Goal: Task Accomplishment & Management: Complete application form

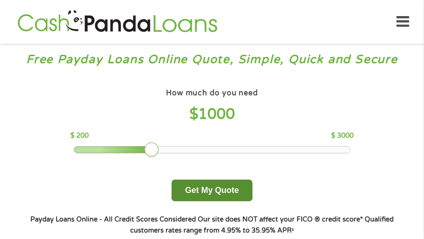
click at [230, 198] on button "Get My Quote" at bounding box center [211, 190] width 80 height 22
click at [222, 192] on button "Get My Quote" at bounding box center [211, 190] width 80 height 22
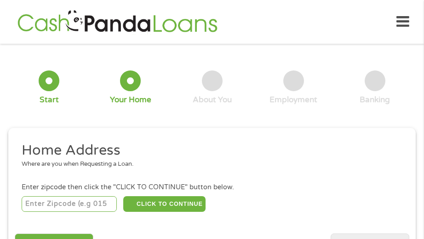
scroll to position [5, 0]
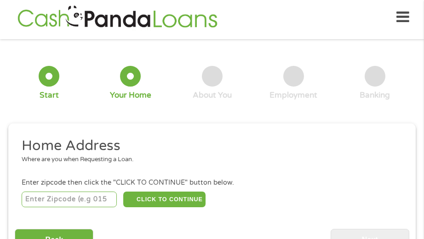
click at [55, 203] on input "number" at bounding box center [69, 199] width 95 height 16
type input "07470"
select select "[US_STATE]"
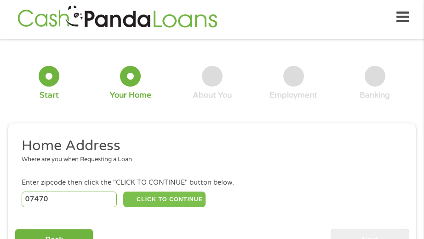
click at [166, 193] on button "CLICK TO CONTINUE" at bounding box center [164, 199] width 82 height 16
type input "07470"
type input "[PERSON_NAME]"
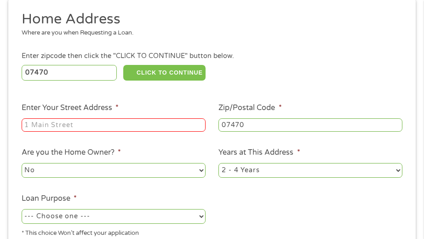
scroll to position [165, 0]
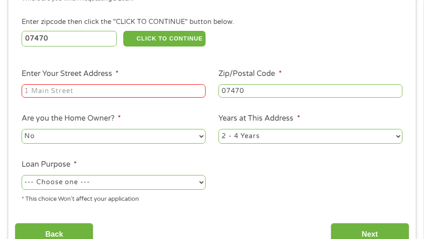
click at [132, 95] on input "Enter Your Street Address *" at bounding box center [114, 91] width 184 height 14
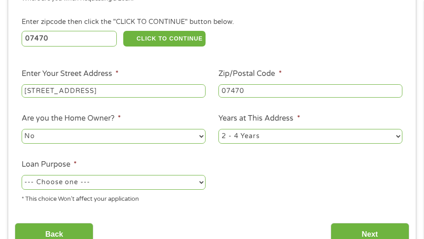
type input "[STREET_ADDRESS]"
click at [125, 134] on select "No Yes" at bounding box center [114, 136] width 184 height 15
click at [22, 129] on select "No Yes" at bounding box center [114, 136] width 184 height 15
click at [143, 180] on select "--- Choose one --- Pay Bills Debt Consolidation Home Improvement Major Purchase…" at bounding box center [114, 182] width 184 height 15
click at [22, 175] on select "--- Choose one --- Pay Bills Debt Consolidation Home Improvement Major Purchase…" at bounding box center [114, 182] width 184 height 15
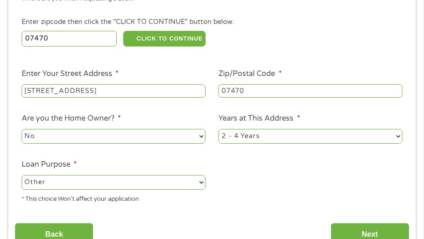
click at [108, 183] on select "--- Choose one --- Pay Bills Debt Consolidation Home Improvement Major Purchase…" at bounding box center [114, 182] width 184 height 15
select select "paybills"
click at [22, 175] on select "--- Choose one --- Pay Bills Debt Consolidation Home Improvement Major Purchase…" at bounding box center [114, 182] width 184 height 15
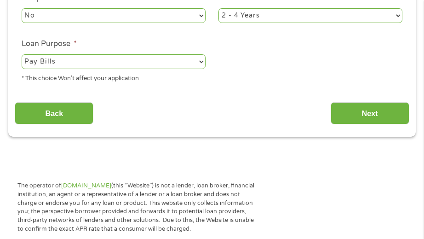
scroll to position [303, 0]
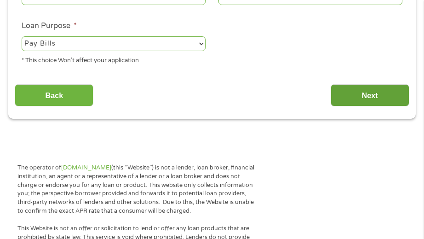
click at [356, 94] on input "Next" at bounding box center [369, 95] width 79 height 23
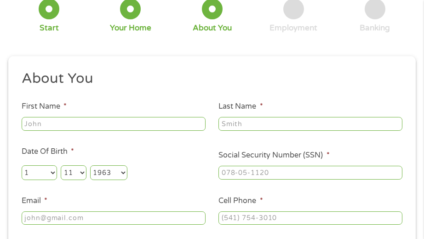
scroll to position [5, 0]
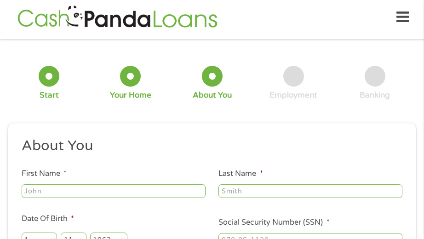
click at [127, 188] on input "First Name *" at bounding box center [114, 191] width 184 height 14
click at [159, 190] on input "First Name *" at bounding box center [114, 191] width 184 height 14
type input "[PERSON_NAME]"
click at [310, 197] on input "Last Name *" at bounding box center [310, 191] width 184 height 14
type input "[PERSON_NAME]"
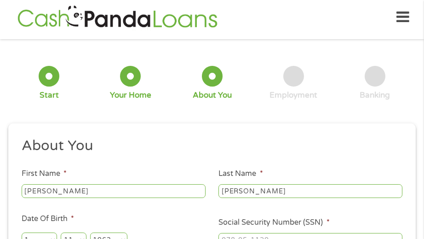
click at [313, 199] on div "[PERSON_NAME]" at bounding box center [310, 190] width 184 height 17
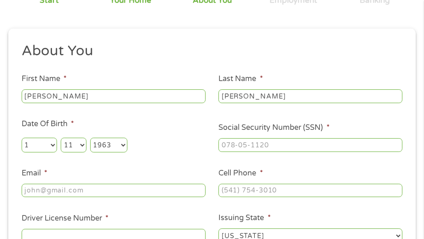
scroll to position [127, 0]
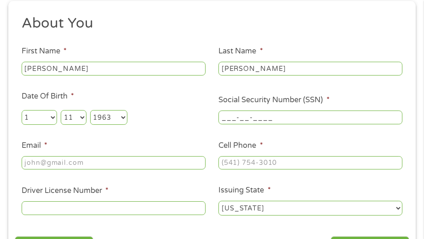
click at [239, 119] on input "___-__-____" at bounding box center [310, 117] width 184 height 14
type input "139-62-7507"
click at [119, 164] on input "Email *" at bounding box center [114, 163] width 184 height 14
type input "[PERSON_NAME][EMAIL_ADDRESS][PERSON_NAME][DOMAIN_NAME]"
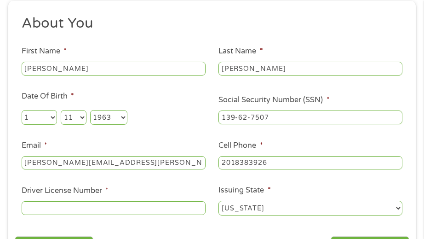
type input "[PHONE_NUMBER]"
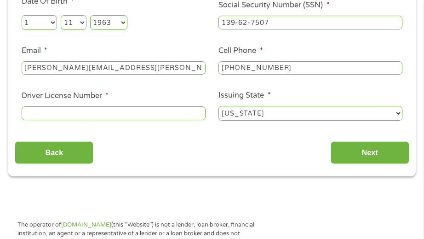
scroll to position [249, 0]
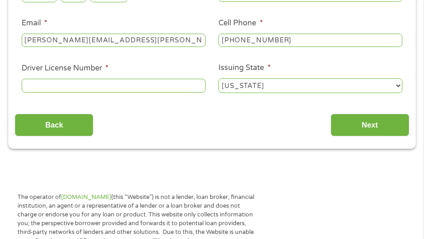
click at [76, 85] on input "Driver License Number *" at bounding box center [114, 86] width 184 height 14
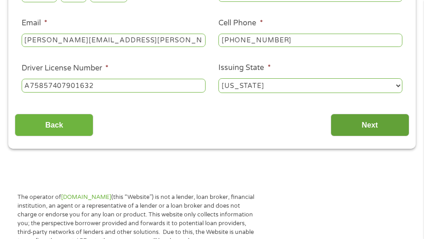
type input "A75857407901632"
click at [354, 130] on input "Next" at bounding box center [369, 125] width 79 height 23
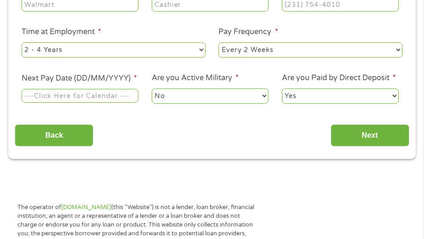
click at [356, 122] on div "Back Next" at bounding box center [212, 131] width 394 height 29
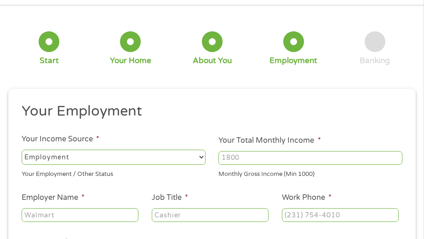
scroll to position [67, 0]
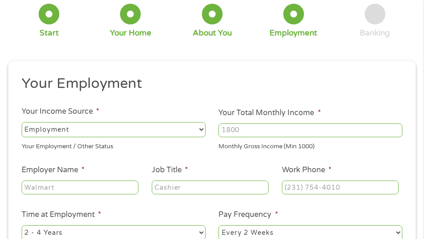
click at [244, 130] on input "Your Total Monthly Income *" at bounding box center [310, 130] width 184 height 14
type input "6650"
click at [81, 189] on input "Employer Name *" at bounding box center [80, 187] width 117 height 14
type input "Universal Music Group"
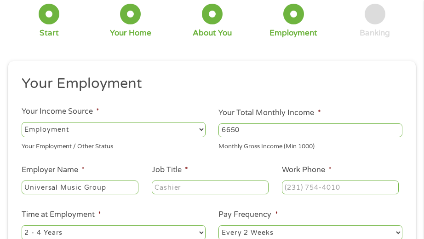
click at [185, 184] on input "Job Title *" at bounding box center [210, 187] width 117 height 14
type input "Sr Director Production"
click at [295, 190] on input "(___) ___-____" at bounding box center [340, 187] width 117 height 14
type input "[PHONE_NUMBER]"
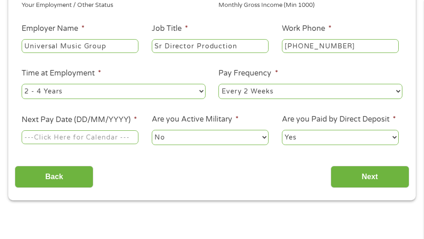
scroll to position [210, 0]
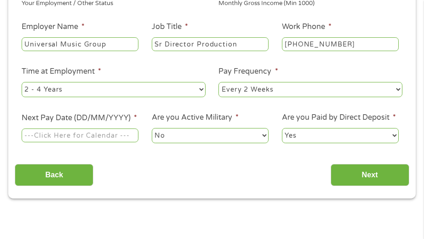
click at [158, 85] on select "--- Choose one --- 1 Year or less 1 - 2 Years 2 - 4 Years Over 4 Years" at bounding box center [114, 89] width 184 height 15
select select "60months"
click at [22, 82] on select "--- Choose one --- 1 Year or less 1 - 2 Years 2 - 4 Years Over 4 Years" at bounding box center [114, 89] width 184 height 15
click at [250, 94] on select "--- Choose one --- Every 2 Weeks Every Week Monthly Semi-Monthly" at bounding box center [310, 89] width 184 height 15
select select "semimonthly"
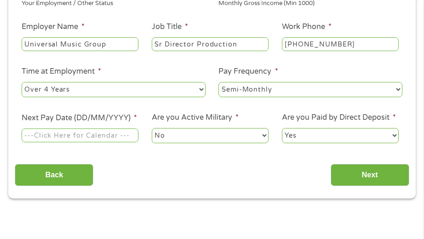
click at [218, 82] on select "--- Choose one --- Every 2 Weeks Every Week Monthly Semi-Monthly" at bounding box center [310, 89] width 184 height 15
click at [104, 139] on input "Next Pay Date (DD/MM/YYYY) *" at bounding box center [80, 135] width 117 height 14
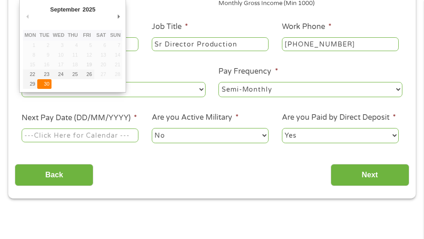
type input "[DATE]"
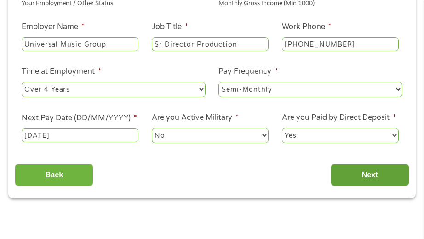
click at [376, 174] on input "Next" at bounding box center [369, 175] width 79 height 23
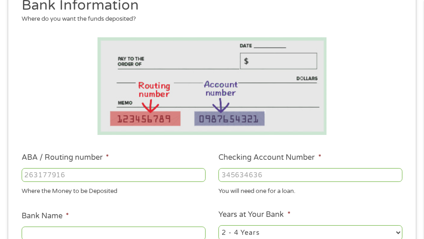
scroll to position [147, 0]
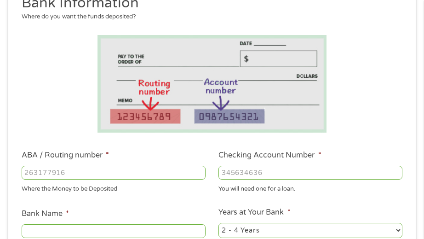
click at [135, 174] on input "ABA / Routing number *" at bounding box center [114, 172] width 184 height 14
type input "021407912"
type input "CAPITAL ONE NA"
type input "021407912"
click at [234, 174] on input "Checking Account Number *" at bounding box center [310, 172] width 184 height 14
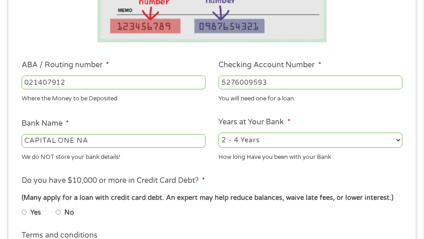
scroll to position [242, 0]
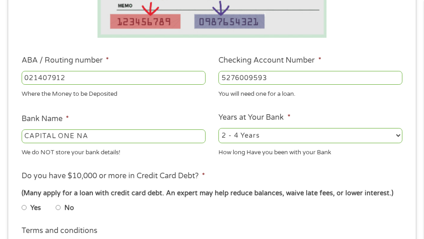
type input "5276009593"
click at [239, 138] on select "2 - 4 Years 6 - 12 Months 1 - 2 Years Over 4 Years" at bounding box center [310, 135] width 184 height 15
select select "60months"
click at [218, 128] on select "2 - 4 Years 6 - 12 Months 1 - 2 Years Over 4 Years" at bounding box center [310, 135] width 184 height 15
click at [60, 205] on input "No" at bounding box center [59, 207] width 6 height 11
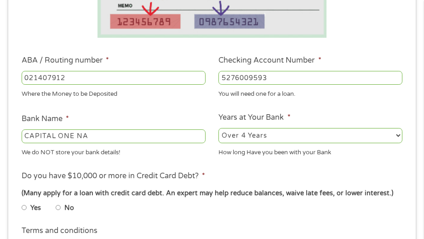
radio input "true"
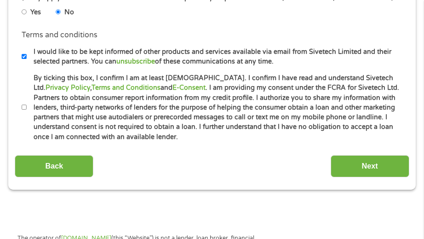
scroll to position [446, 0]
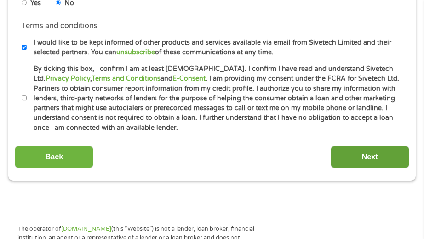
click at [372, 151] on input "Next" at bounding box center [369, 157] width 79 height 23
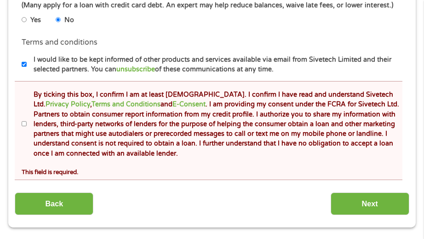
scroll to position [471, 0]
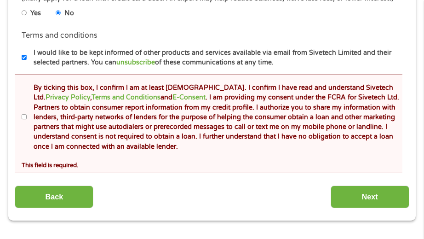
click at [27, 116] on label "By ticking this box, I confirm I am at least [DEMOGRAPHIC_DATA]. I confirm I ha…" at bounding box center [217, 117] width 380 height 68
click at [27, 116] on input "By ticking this box, I confirm I am at least [DEMOGRAPHIC_DATA]. I confirm I ha…" at bounding box center [25, 116] width 6 height 11
checkbox input "true"
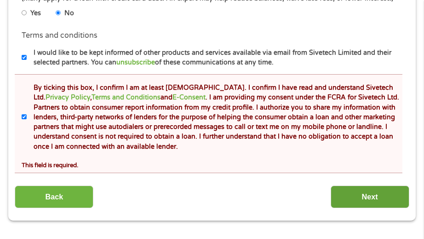
click at [369, 189] on input "Next" at bounding box center [369, 196] width 79 height 23
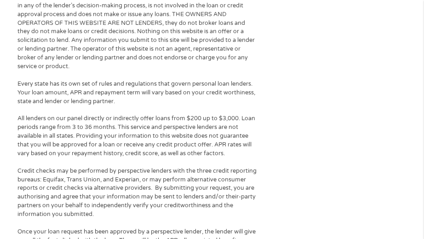
scroll to position [431, 0]
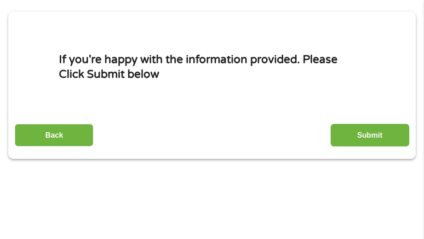
scroll to position [144, 0]
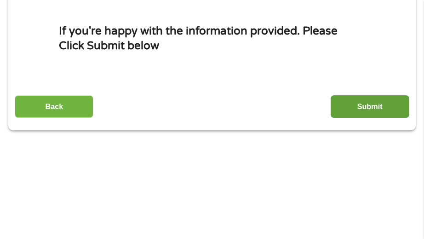
click at [359, 106] on input "Submit" at bounding box center [369, 106] width 79 height 23
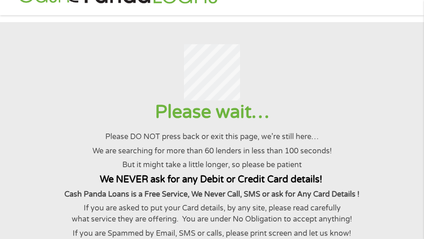
scroll to position [0, 0]
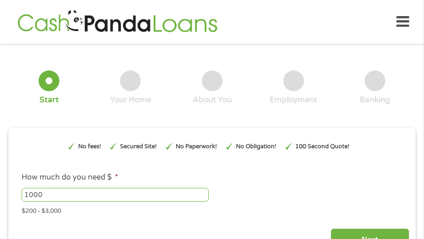
scroll to position [5, 0]
